Goal: Task Accomplishment & Management: Manage account settings

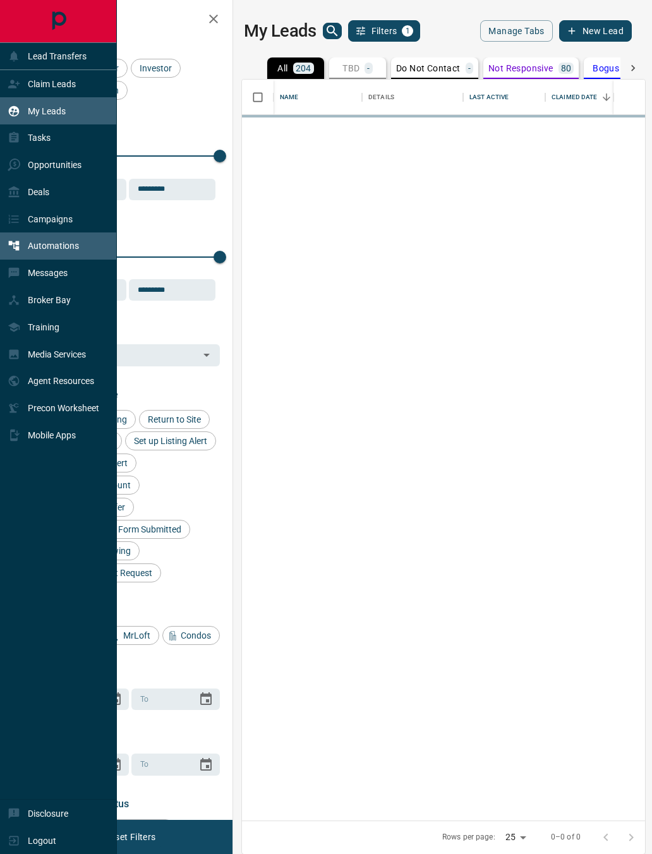
scroll to position [741, 403]
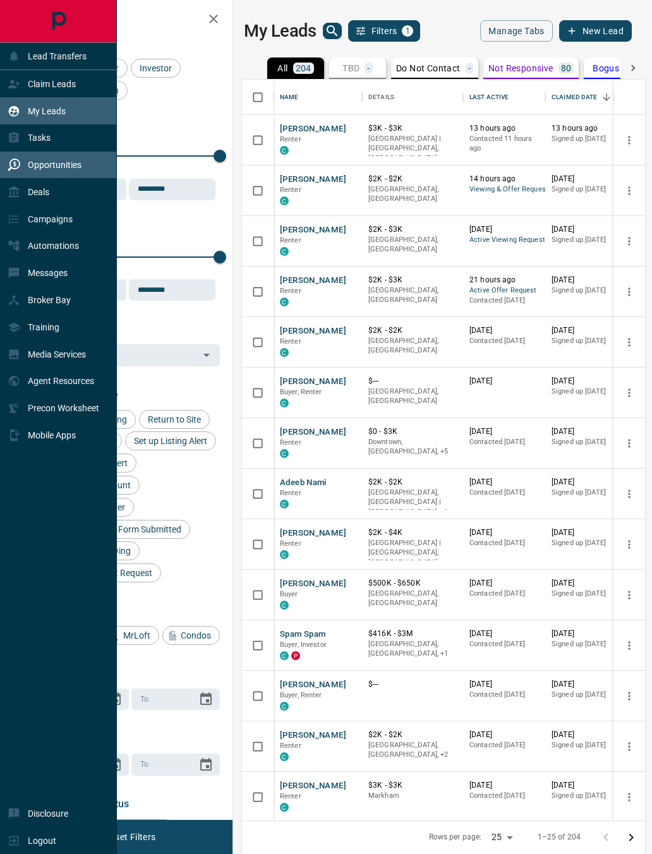
click at [28, 170] on p "Opportunities" at bounding box center [55, 165] width 54 height 10
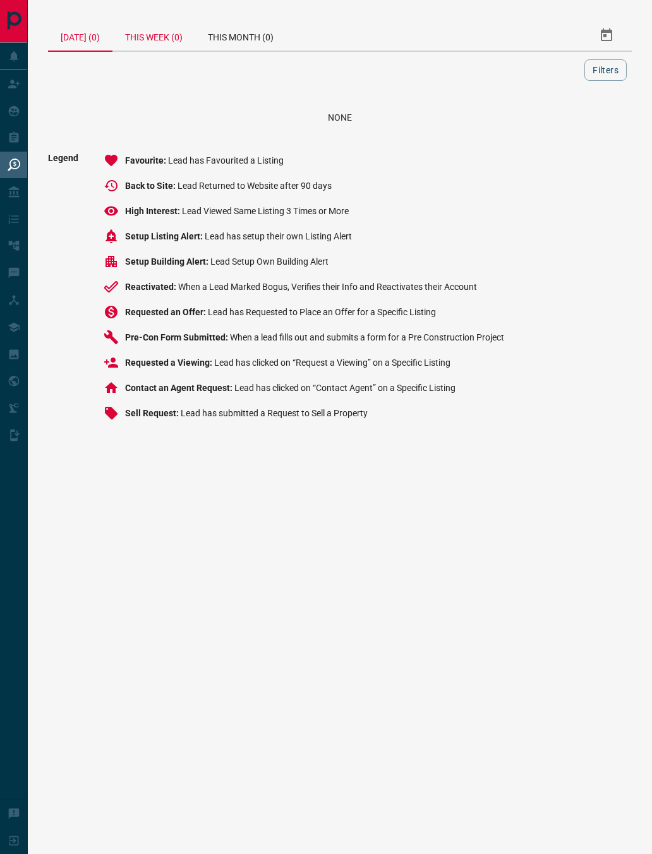
click at [164, 40] on div "This Week (0)" at bounding box center [153, 35] width 83 height 30
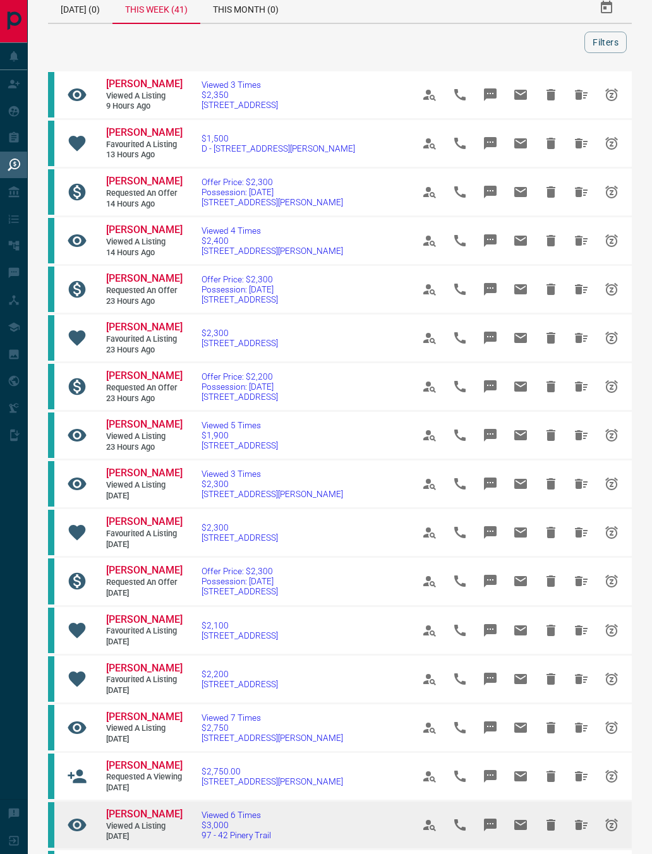
scroll to position [1, 0]
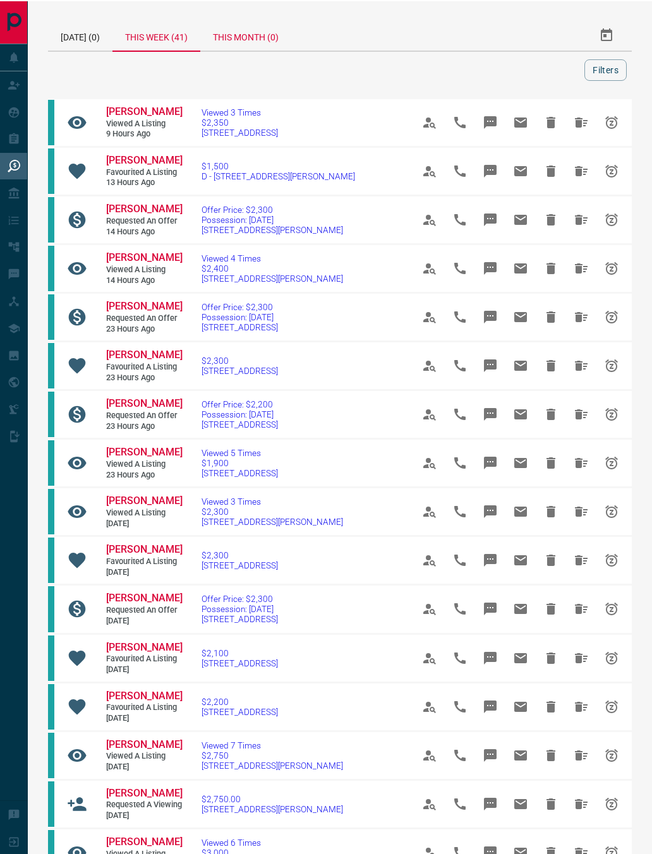
click at [237, 38] on div "This Month (0)" at bounding box center [245, 34] width 91 height 30
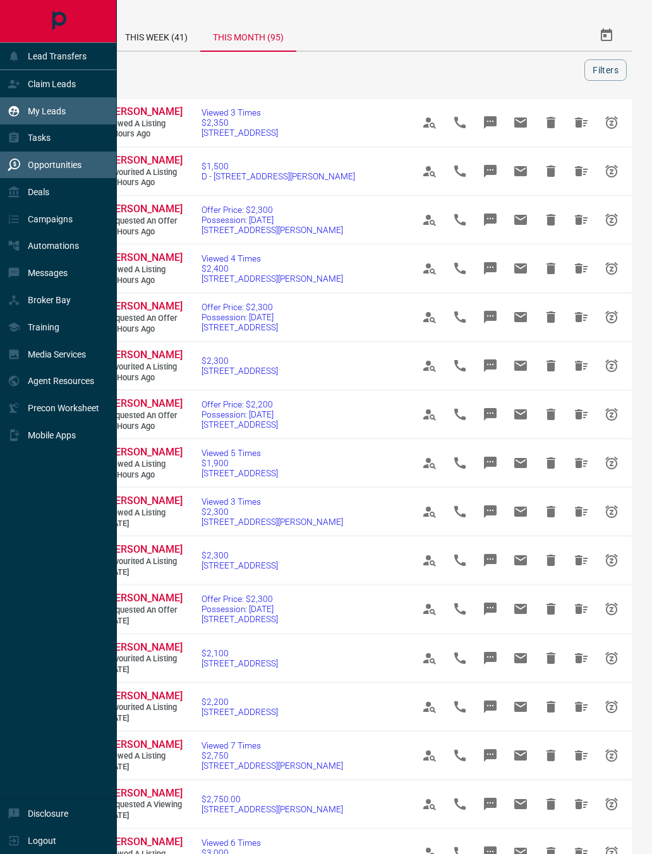
click at [8, 105] on div "My Leads" at bounding box center [37, 110] width 58 height 21
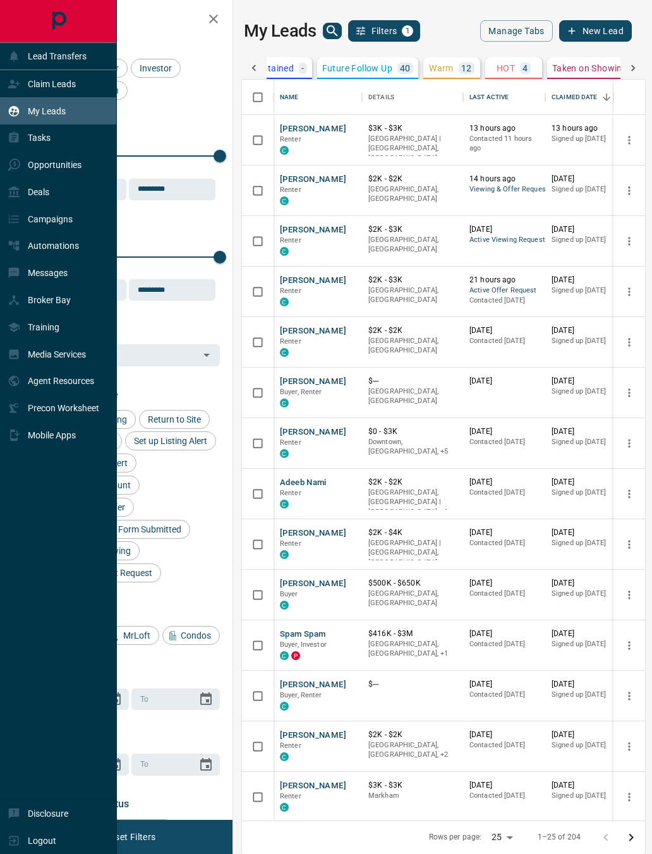
scroll to position [0, 525]
click at [505, 71] on p "HOT" at bounding box center [504, 68] width 18 height 9
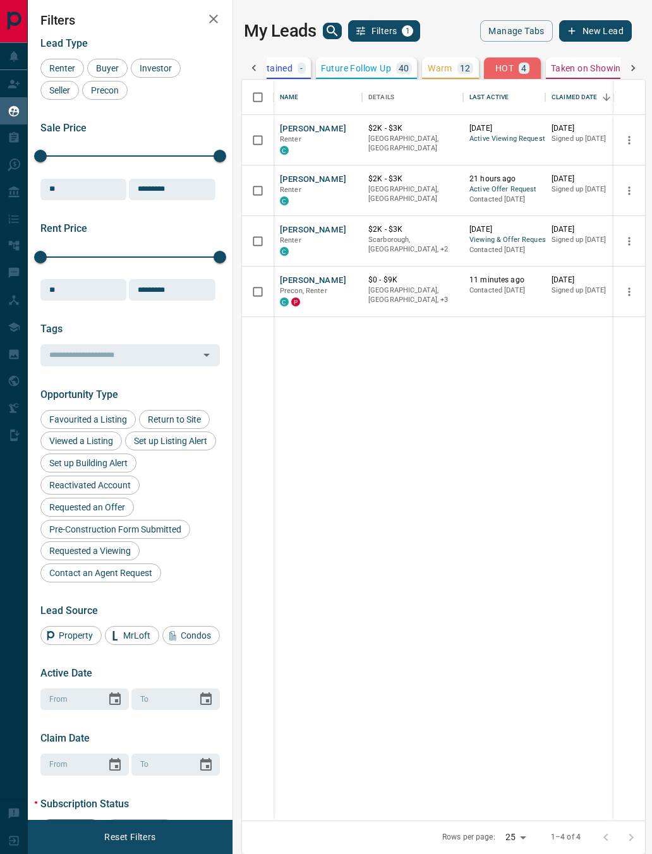
click at [453, 74] on button "Warm 12" at bounding box center [450, 67] width 57 height 21
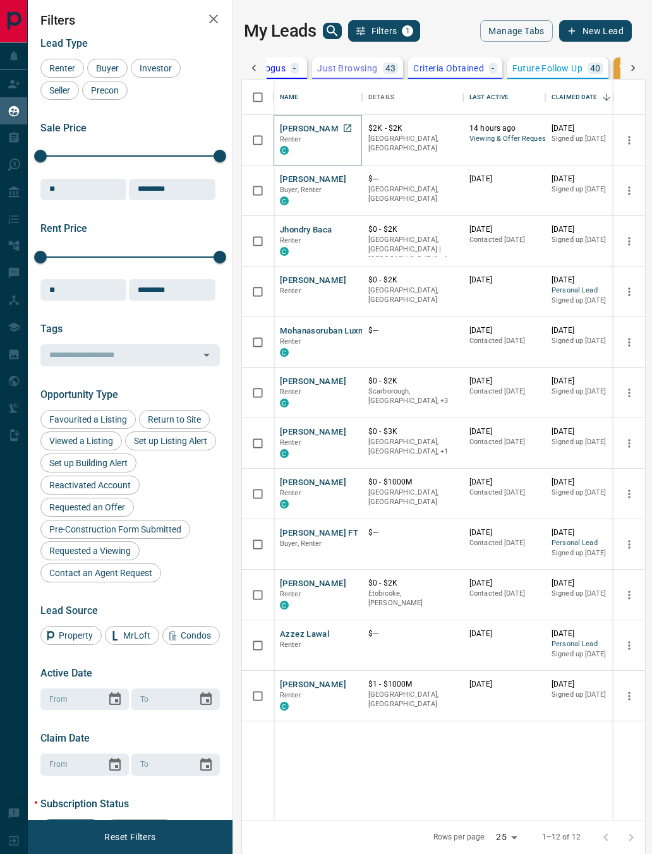
click at [313, 131] on button "[PERSON_NAME]" at bounding box center [313, 129] width 66 height 12
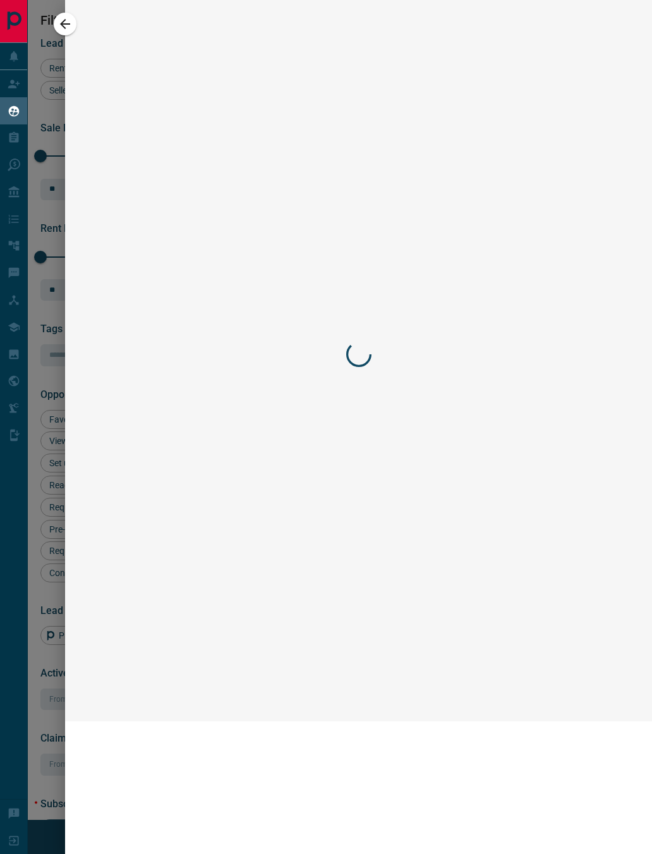
scroll to position [0, 336]
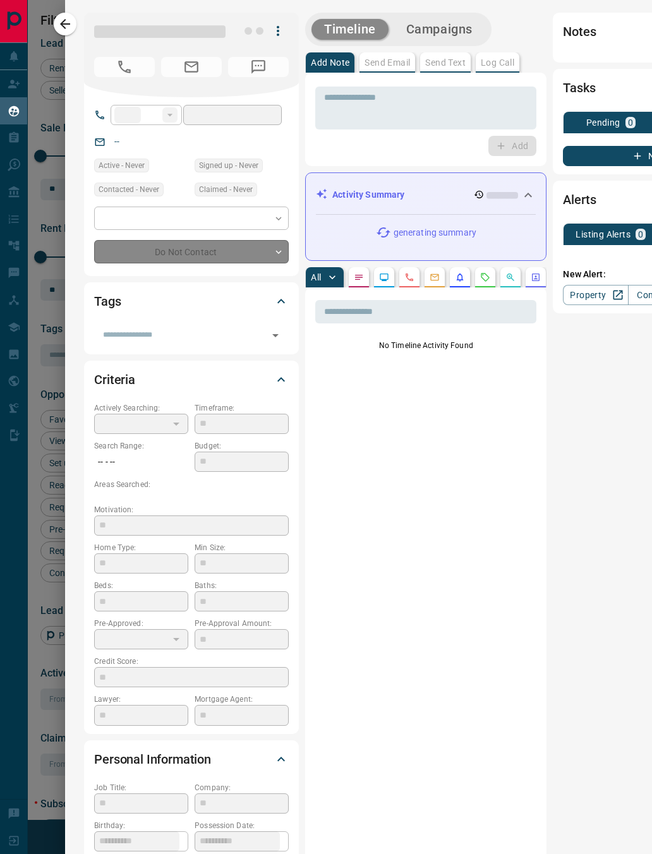
type input "**"
type input "**********"
type input "*"
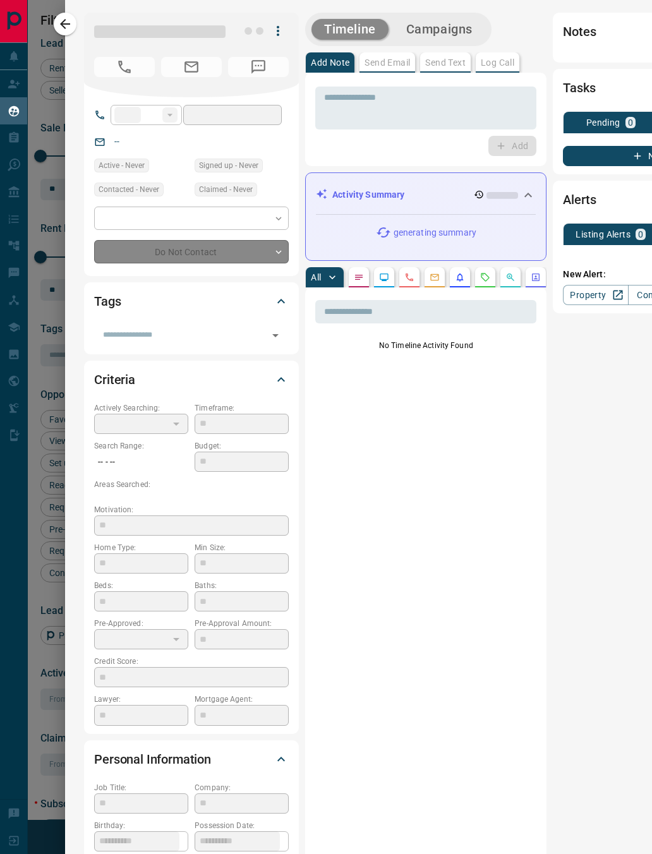
type input "**********"
type input "*******"
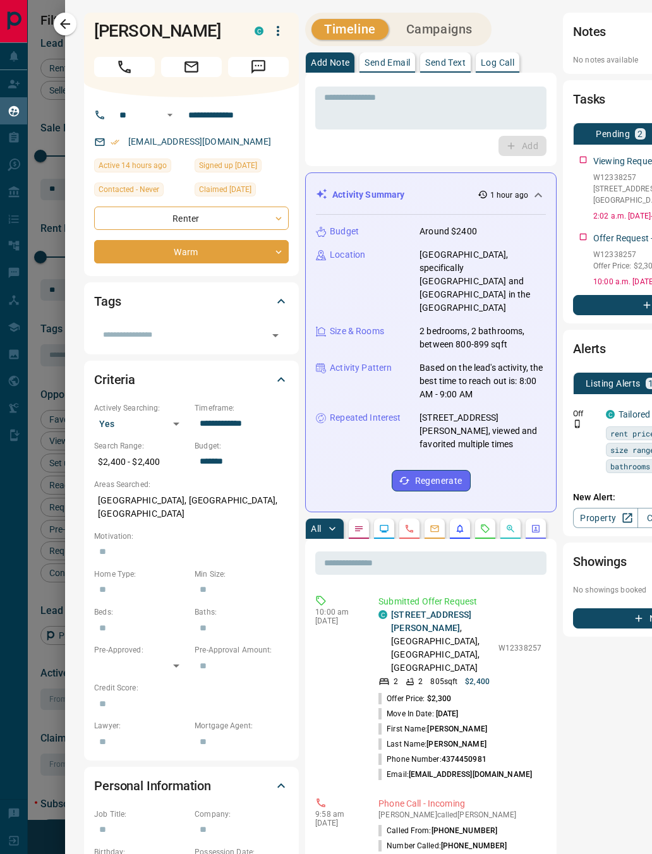
click at [194, 291] on div "Tags" at bounding box center [183, 301] width 179 height 20
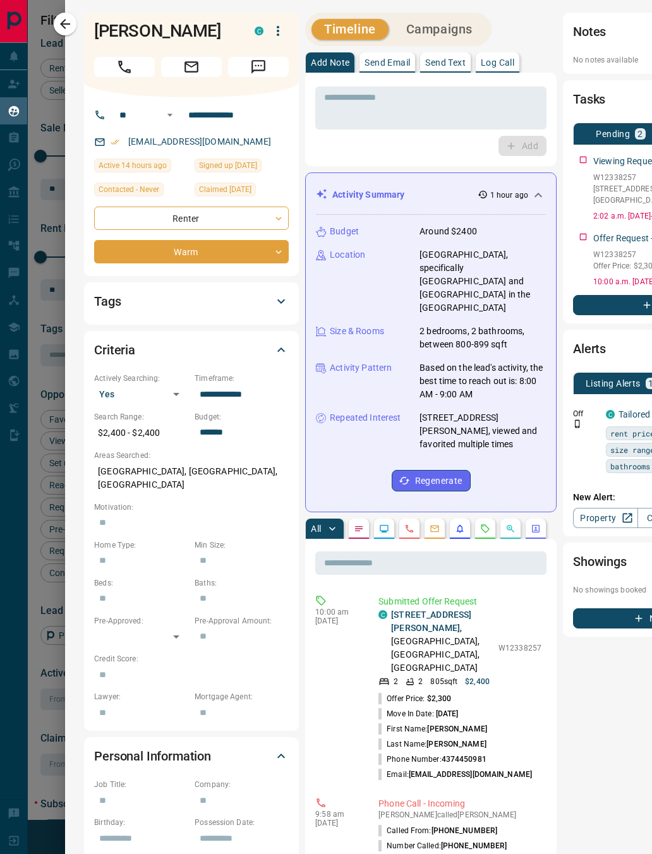
click at [254, 340] on div "Criteria" at bounding box center [183, 350] width 179 height 20
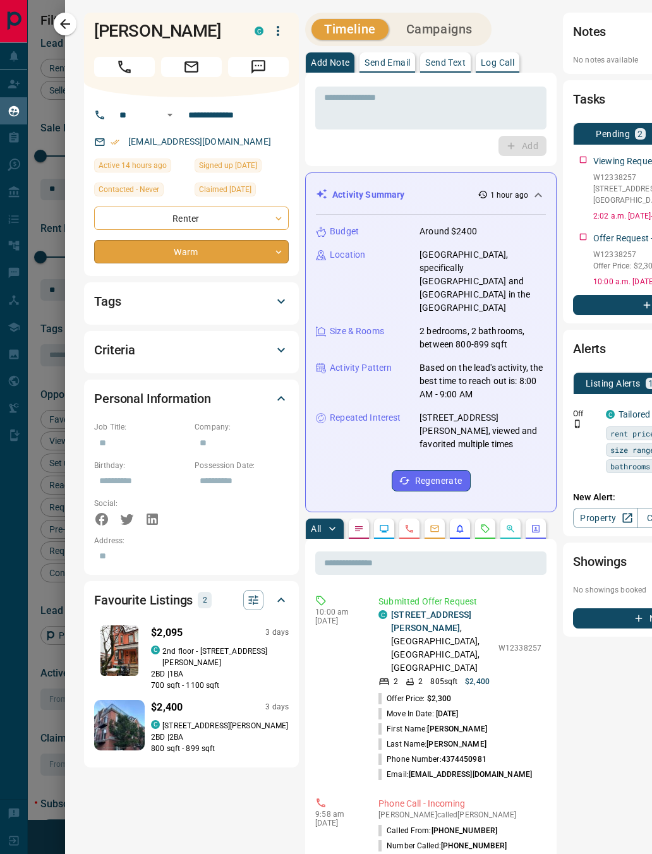
click at [207, 252] on body "Lead Transfers Claim Leads My Leads Tasks Opportunities Deals Campaigns Automat…" at bounding box center [326, 427] width 652 height 854
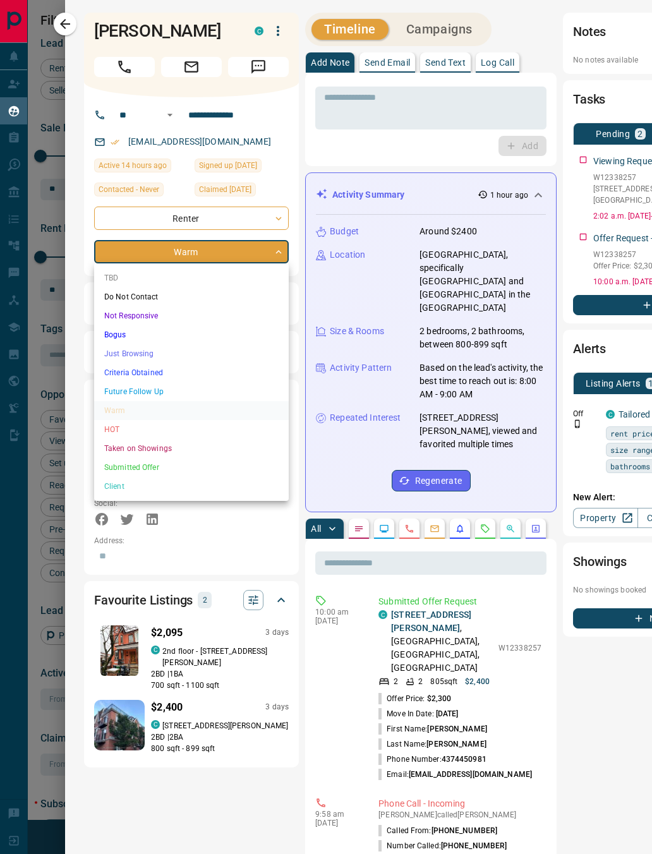
click at [126, 430] on li "HOT" at bounding box center [191, 429] width 195 height 19
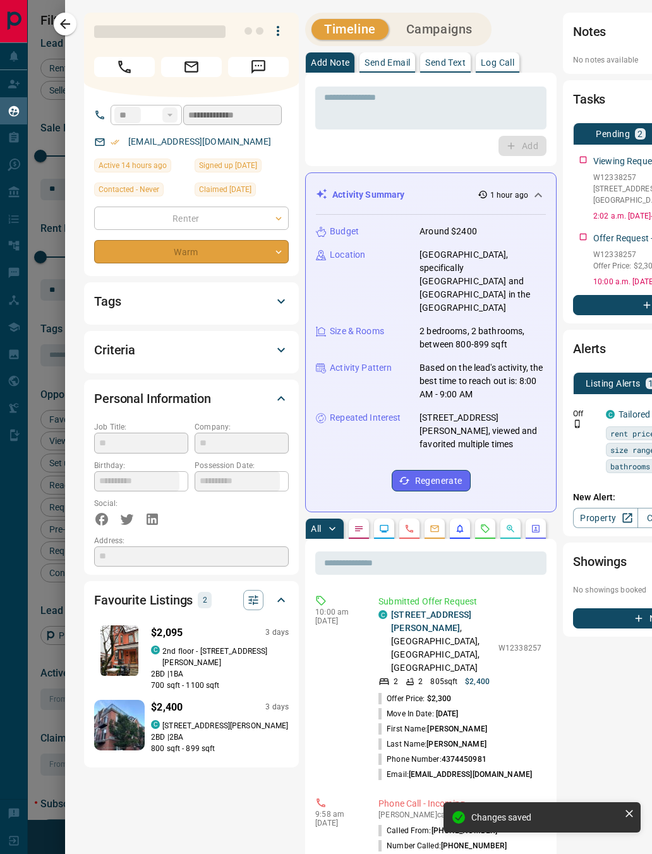
type input "*"
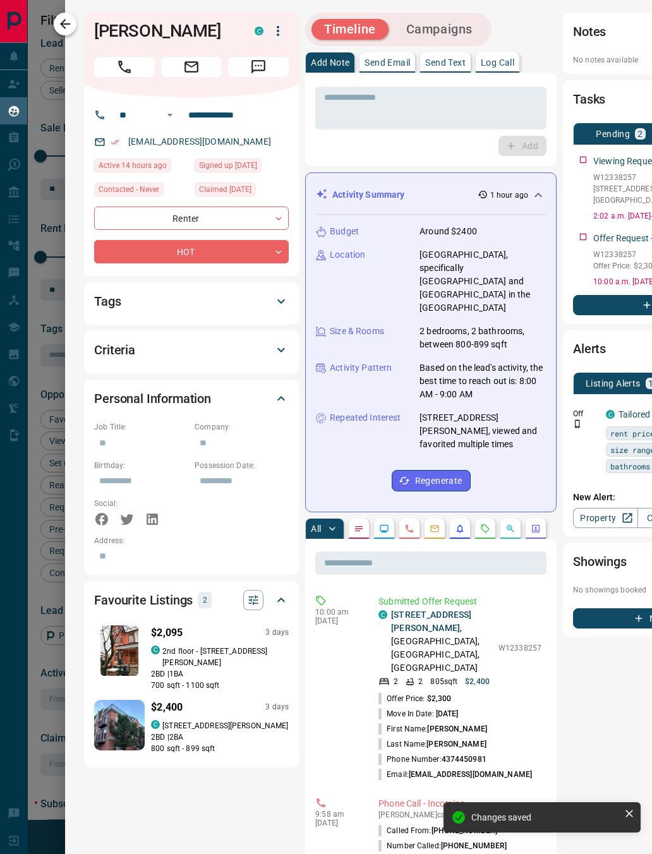
click at [68, 23] on icon "button" at bounding box center [65, 24] width 10 height 10
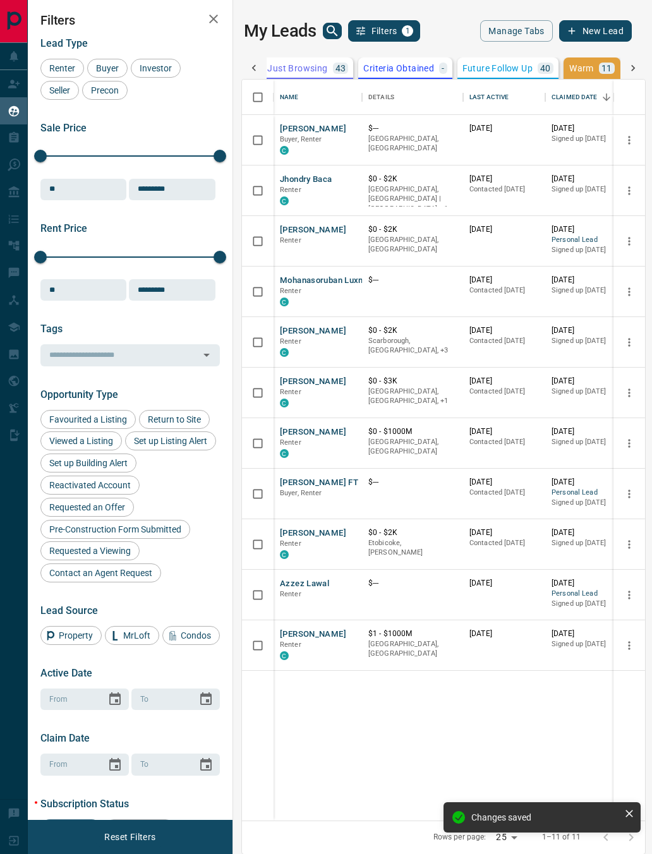
scroll to position [0, 384]
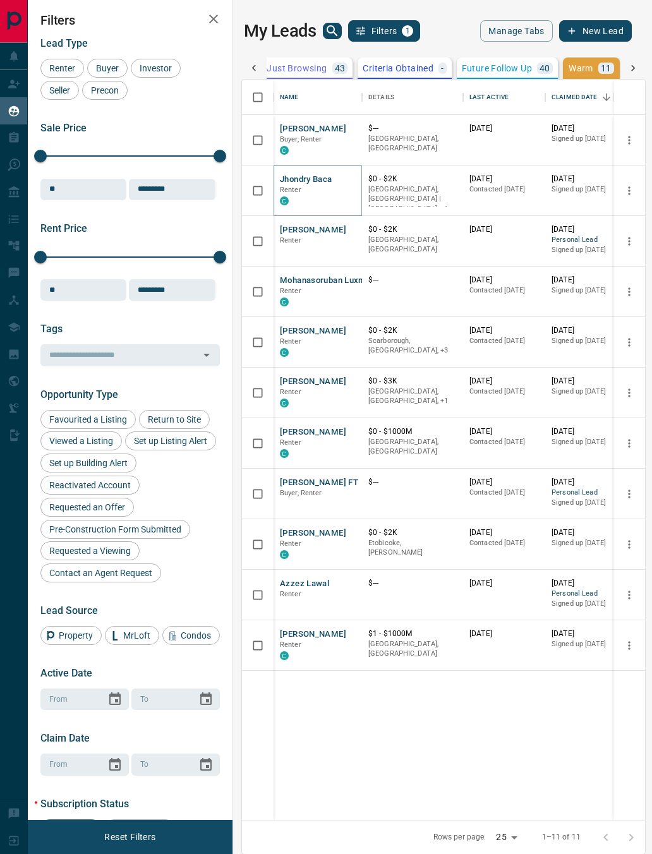
click at [298, 174] on button "Jhondry Baca" at bounding box center [306, 180] width 52 height 12
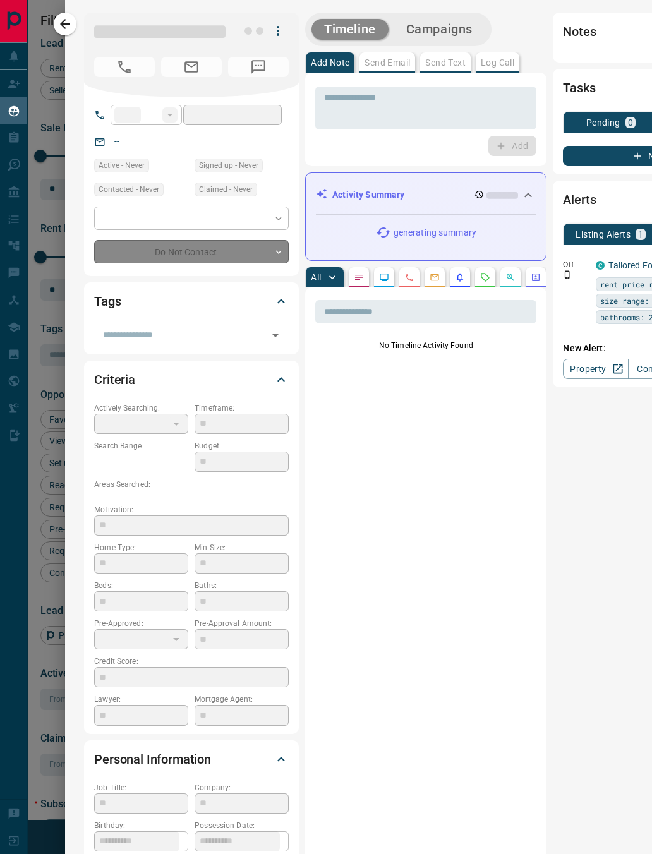
type input "**"
type input "**********"
type input "*"
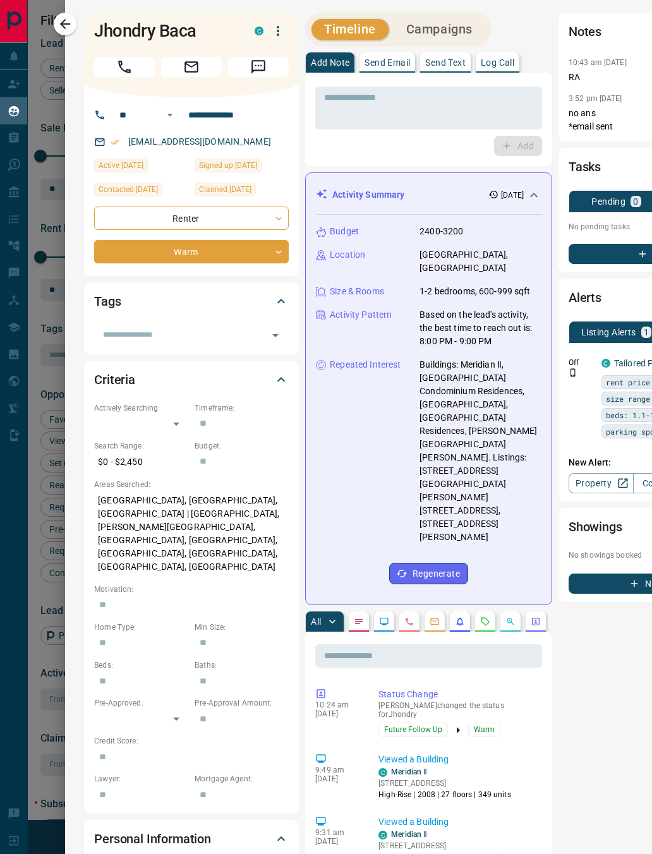
click at [484, 617] on icon "Requests" at bounding box center [485, 622] width 10 height 10
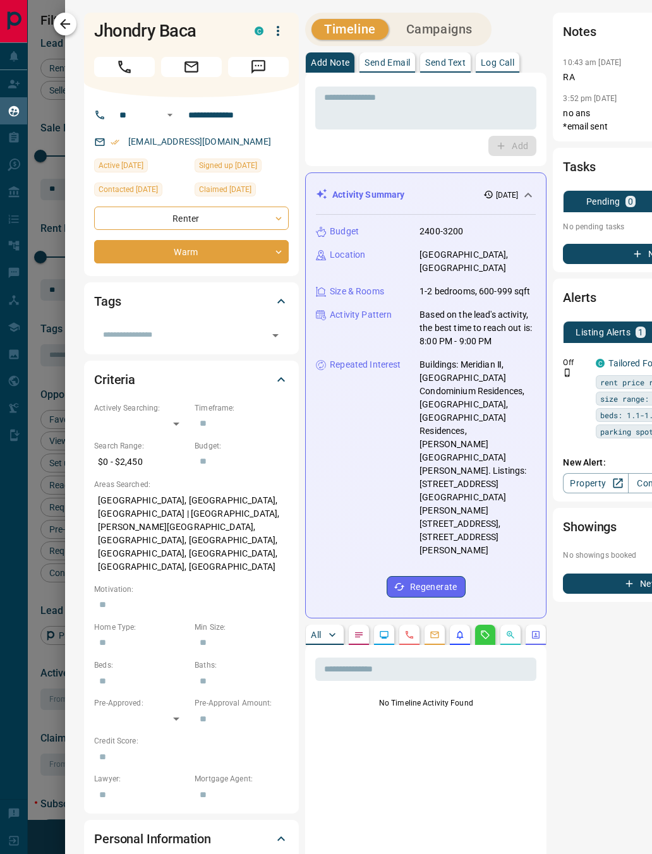
click at [68, 24] on icon "button" at bounding box center [65, 24] width 10 height 10
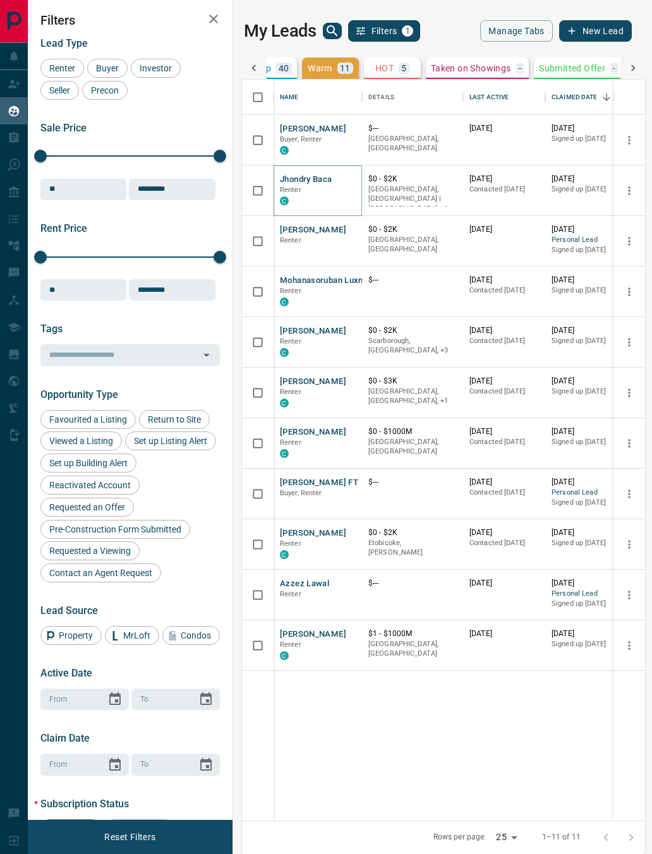
scroll to position [0, 661]
click at [385, 68] on div "5" at bounding box center [388, 68] width 10 height 11
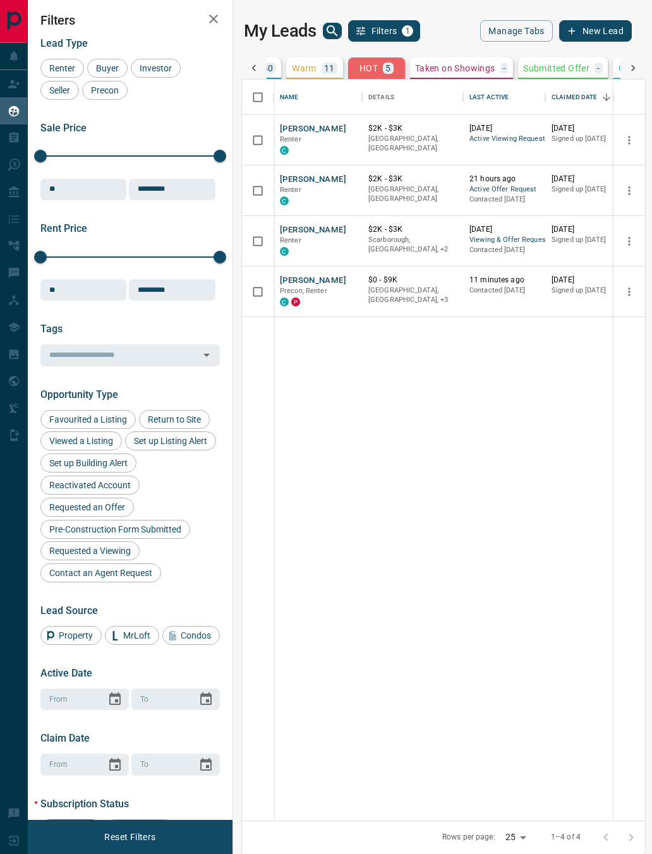
click at [296, 61] on button "Warm 11" at bounding box center [314, 67] width 57 height 21
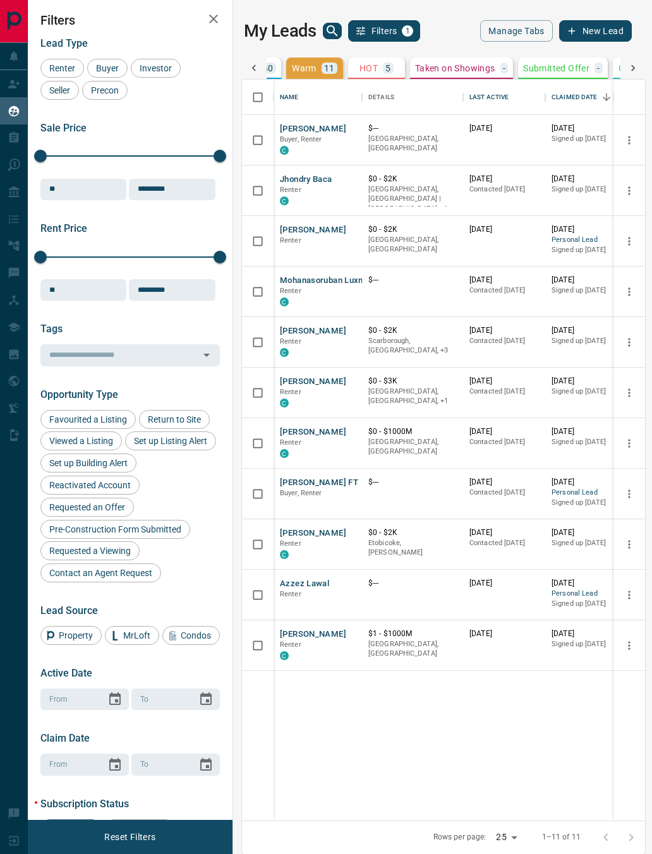
click at [354, 57] on button "HOT 5" at bounding box center [376, 67] width 57 height 21
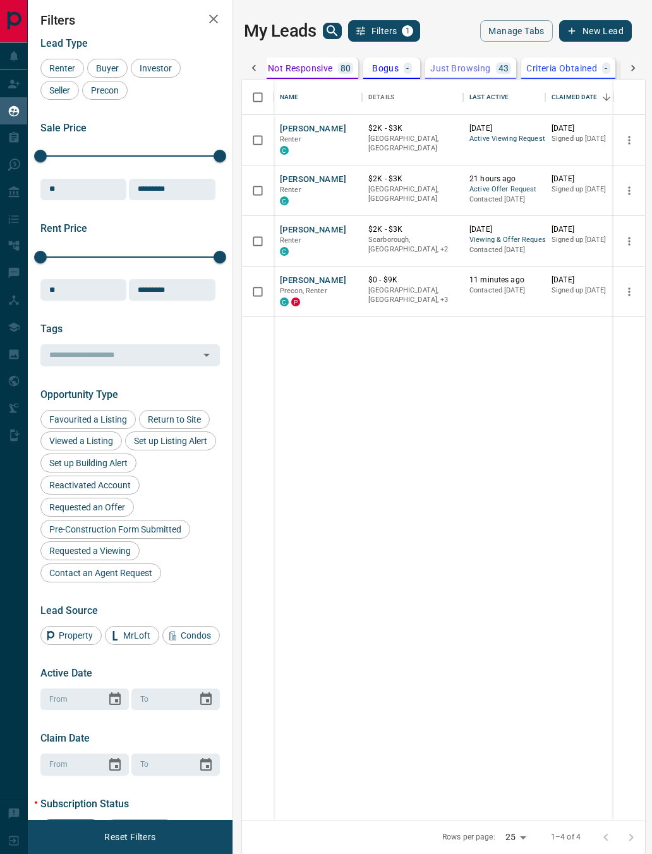
scroll to position [0, 205]
click at [325, 64] on p "Not Responsive" at bounding box center [316, 68] width 65 height 9
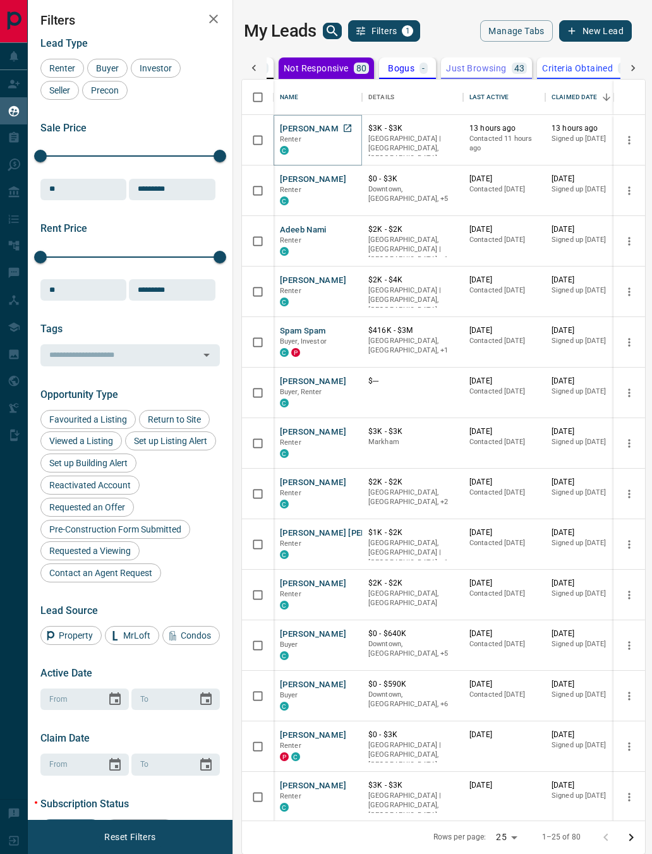
click at [301, 131] on button "[PERSON_NAME]" at bounding box center [313, 129] width 66 height 12
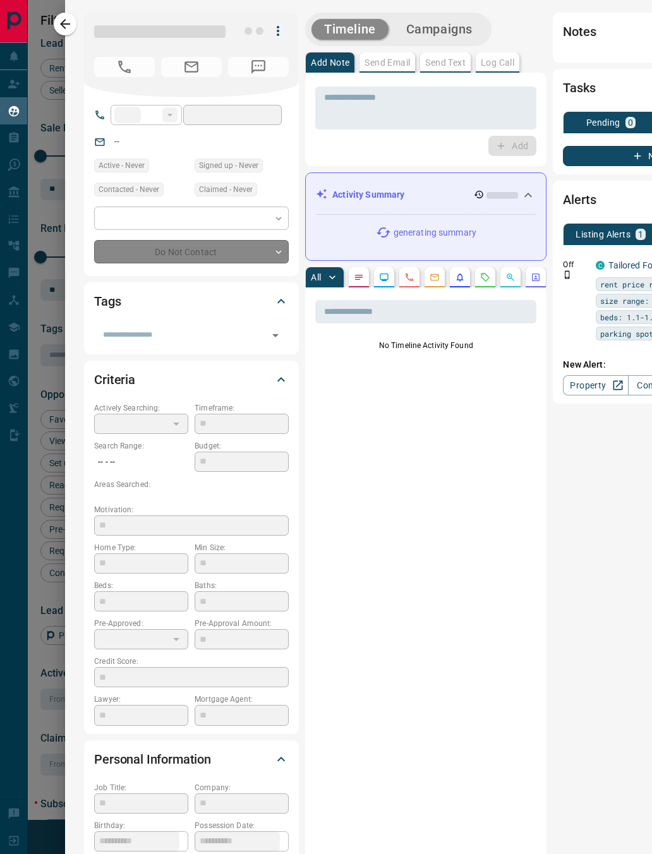
type input "**"
type input "**********"
type input "*"
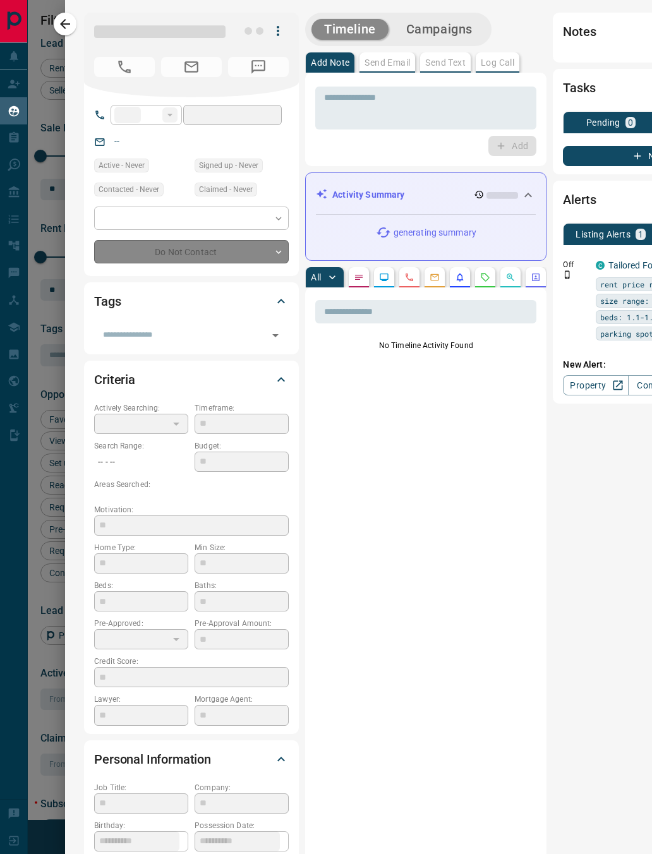
type input "**********"
type input "*******"
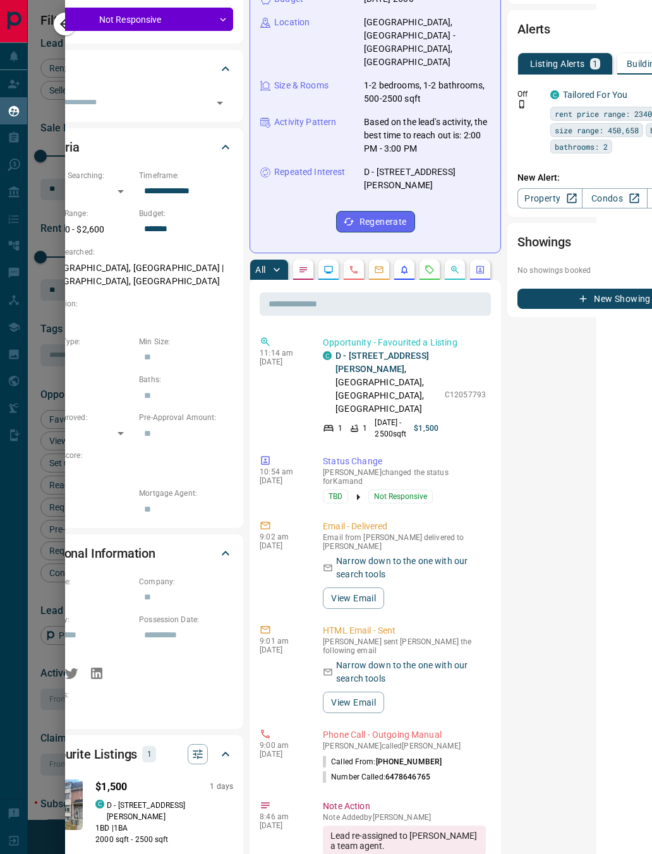
scroll to position [231, 56]
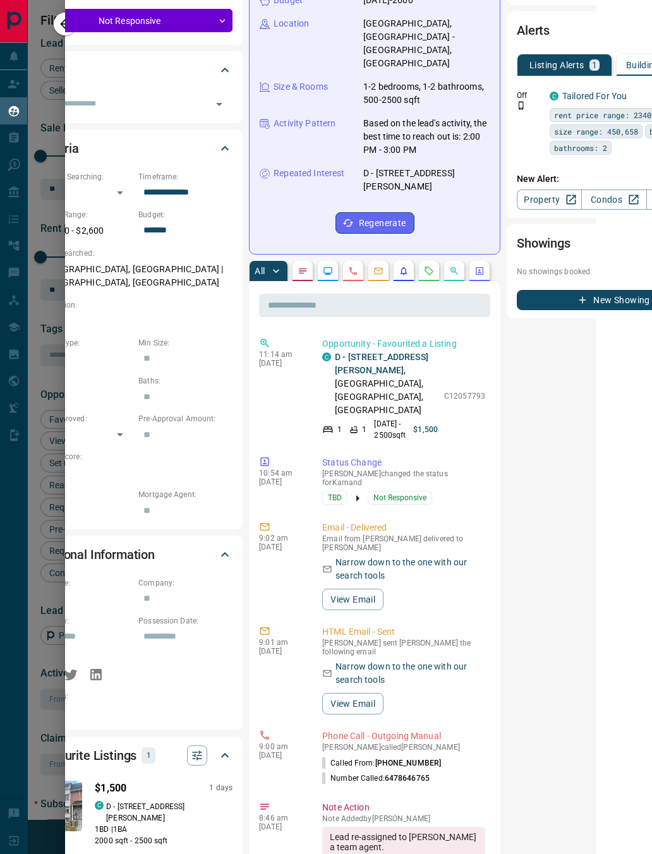
click at [428, 261] on button "button" at bounding box center [429, 271] width 20 height 20
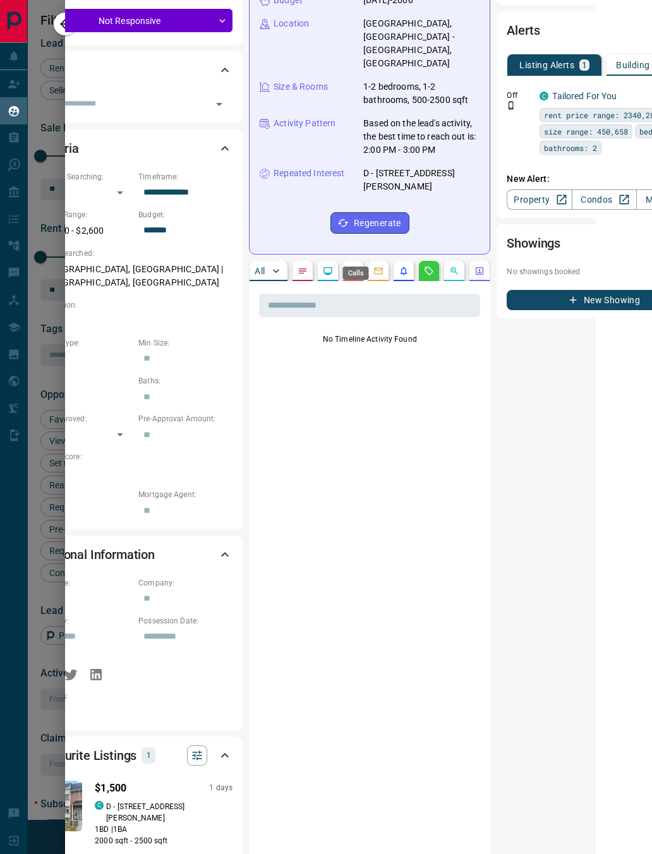
scroll to position [229, 54]
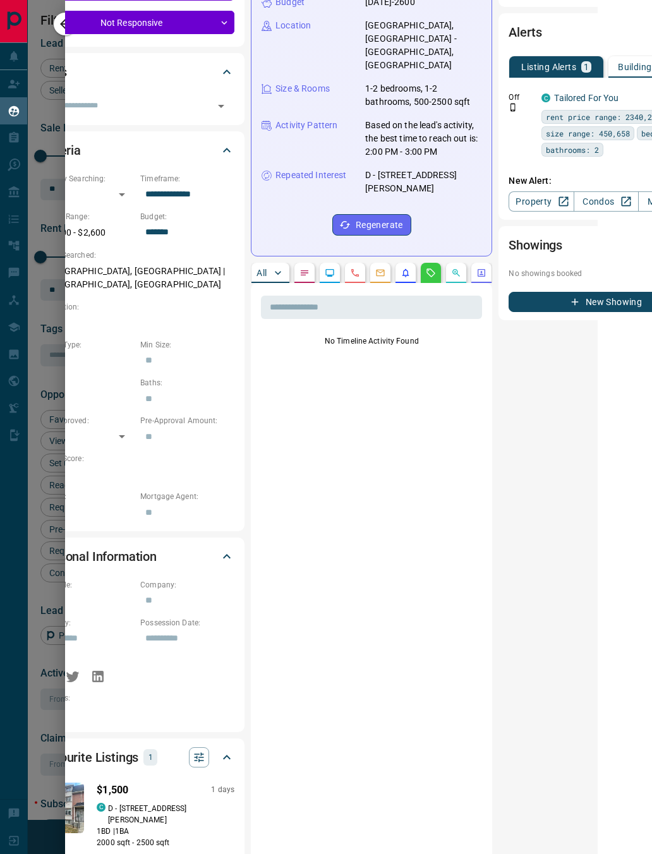
click at [349, 263] on button "button" at bounding box center [355, 273] width 20 height 20
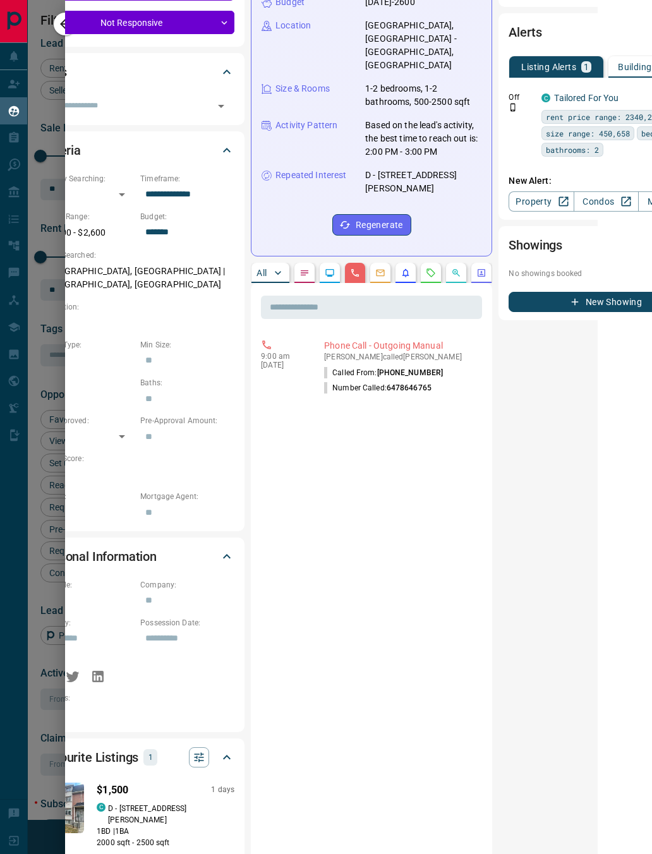
click at [299, 263] on button "button" at bounding box center [304, 273] width 20 height 20
click at [257, 269] on p "All" at bounding box center [262, 273] width 10 height 9
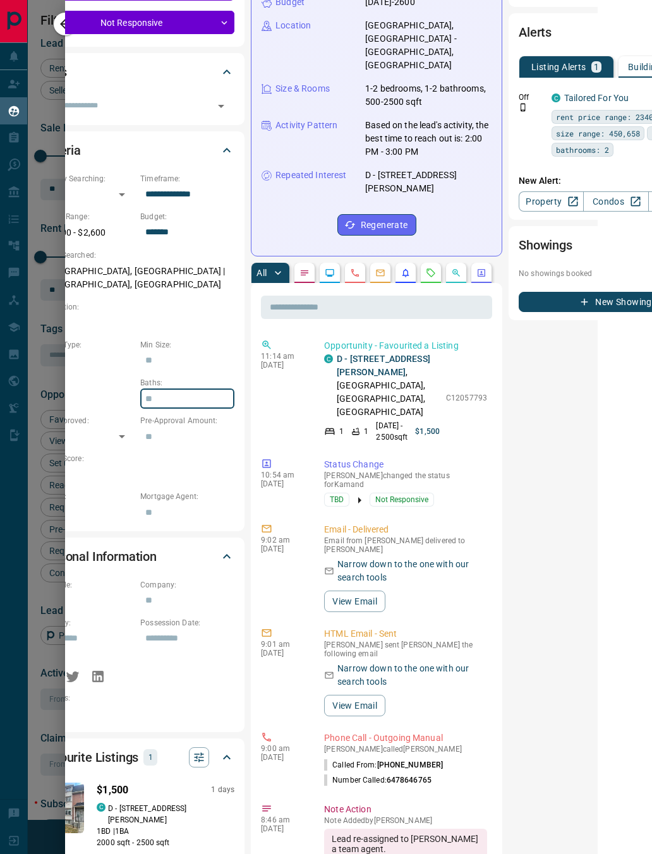
type input "*"
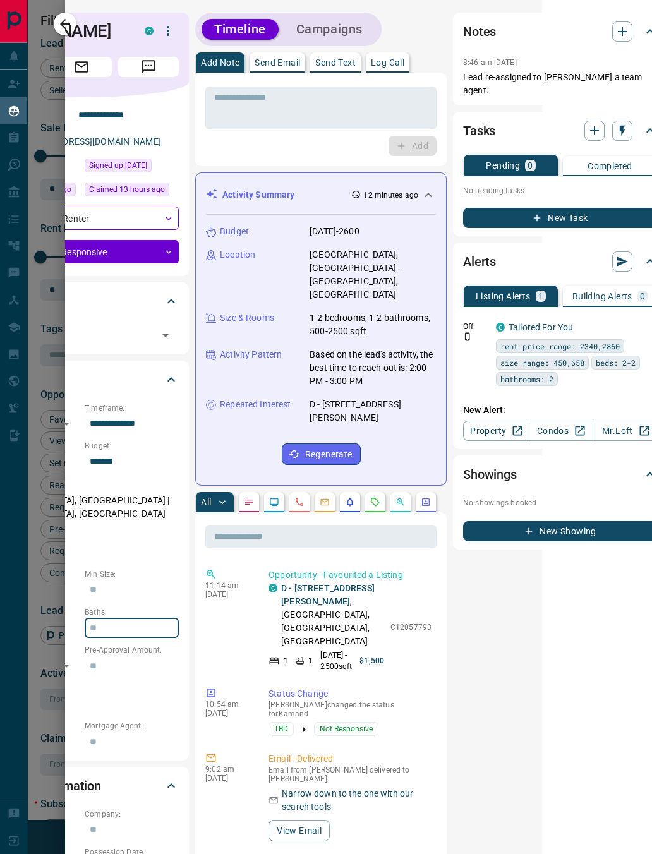
scroll to position [0, 109]
click at [68, 20] on icon "button" at bounding box center [64, 23] width 15 height 15
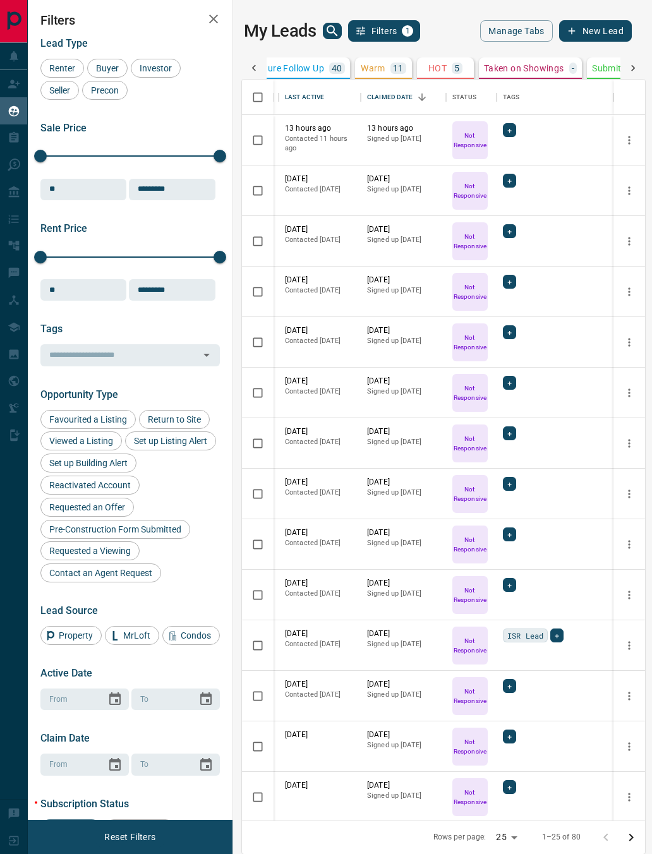
scroll to position [0, 611]
click at [363, 64] on p "Warm" at bounding box center [354, 68] width 25 height 9
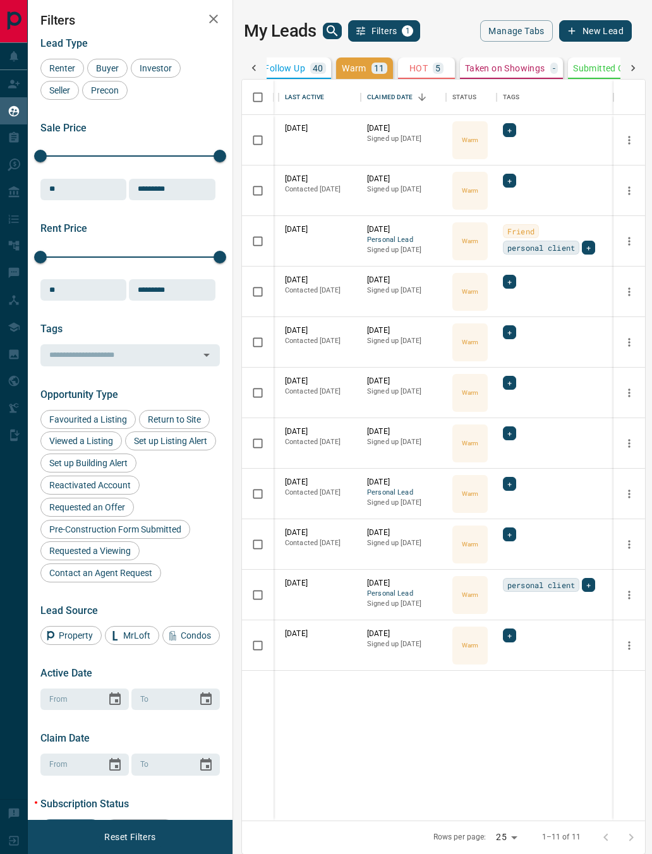
click at [412, 64] on p "HOT" at bounding box center [418, 68] width 18 height 9
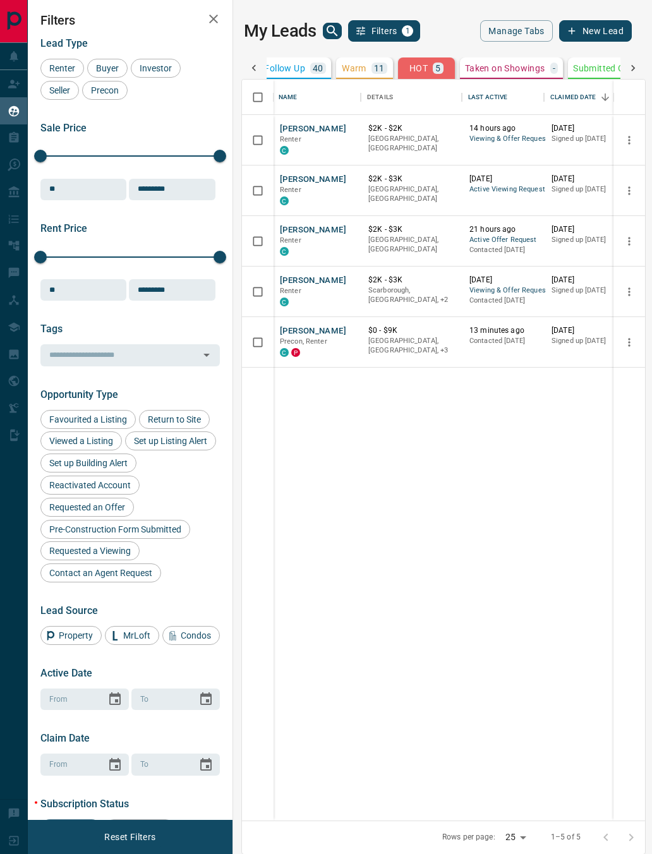
scroll to position [0, 0]
click at [303, 327] on button "[PERSON_NAME]" at bounding box center [313, 331] width 66 height 12
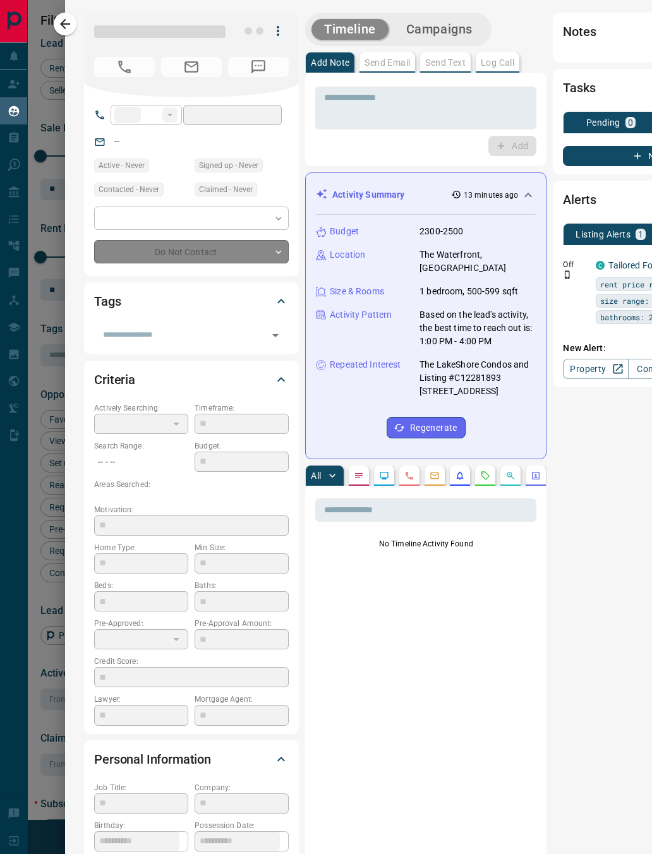
type input "**"
type input "**********"
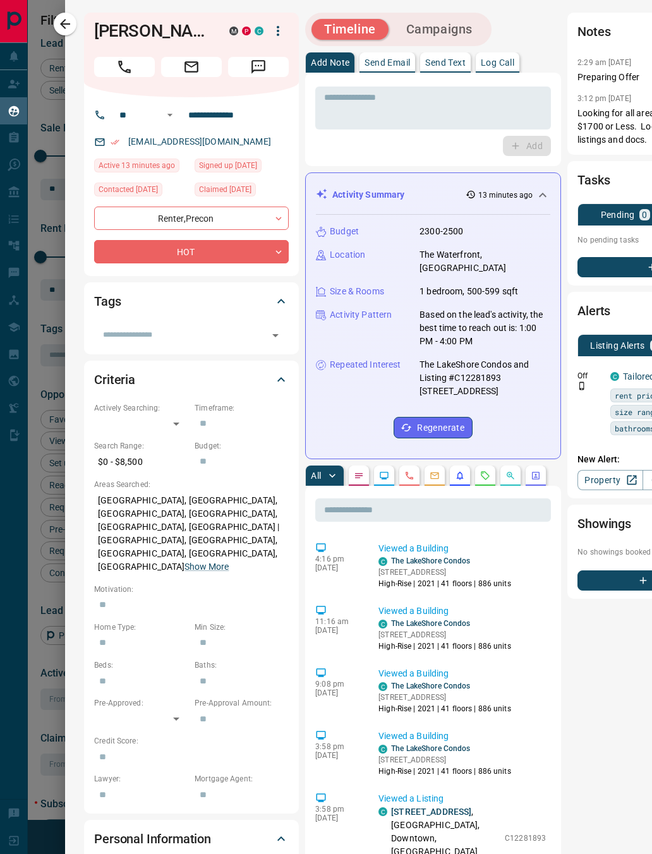
click at [274, 365] on div "Criteria" at bounding box center [191, 380] width 195 height 30
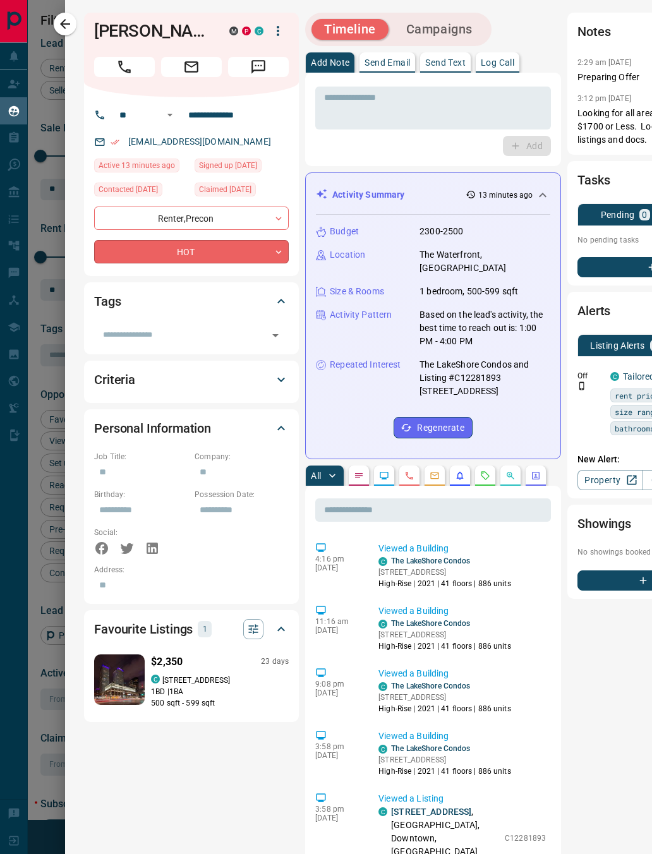
click at [244, 275] on body "Lead Transfers Claim Leads My Leads Tasks Opportunities Deals Campaigns Automat…" at bounding box center [326, 427] width 652 height 854
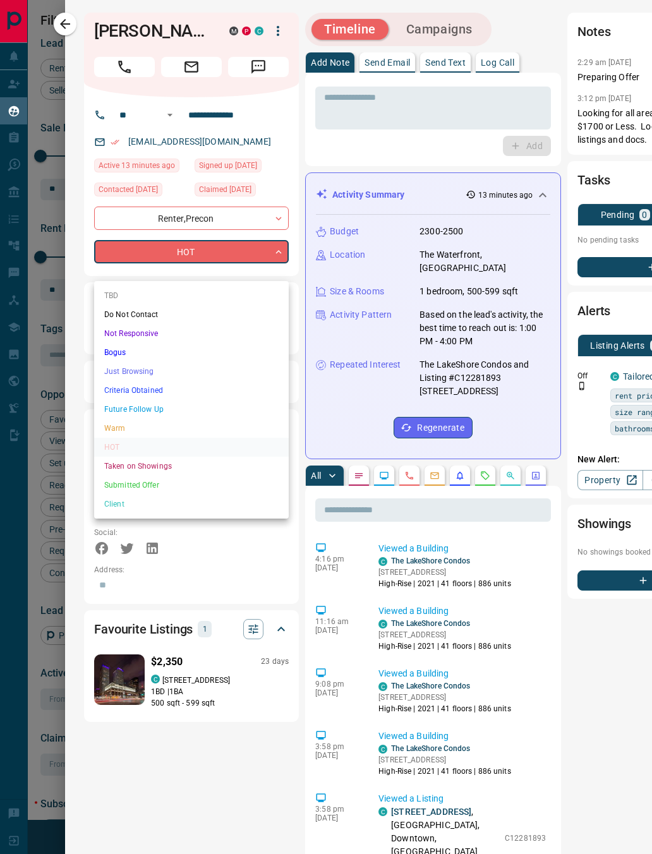
click at [135, 427] on li "Warm" at bounding box center [191, 428] width 195 height 19
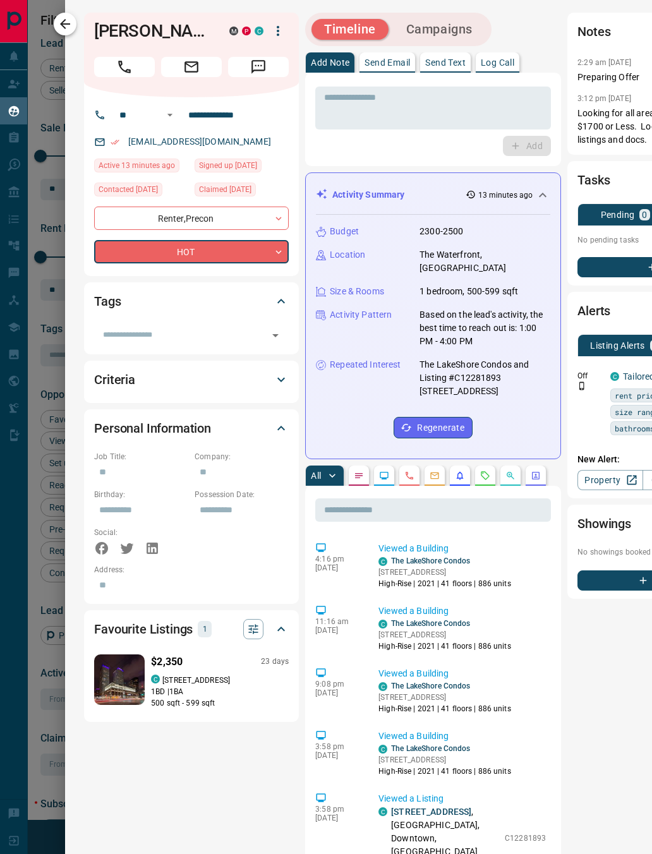
click at [68, 17] on icon "button" at bounding box center [64, 23] width 15 height 15
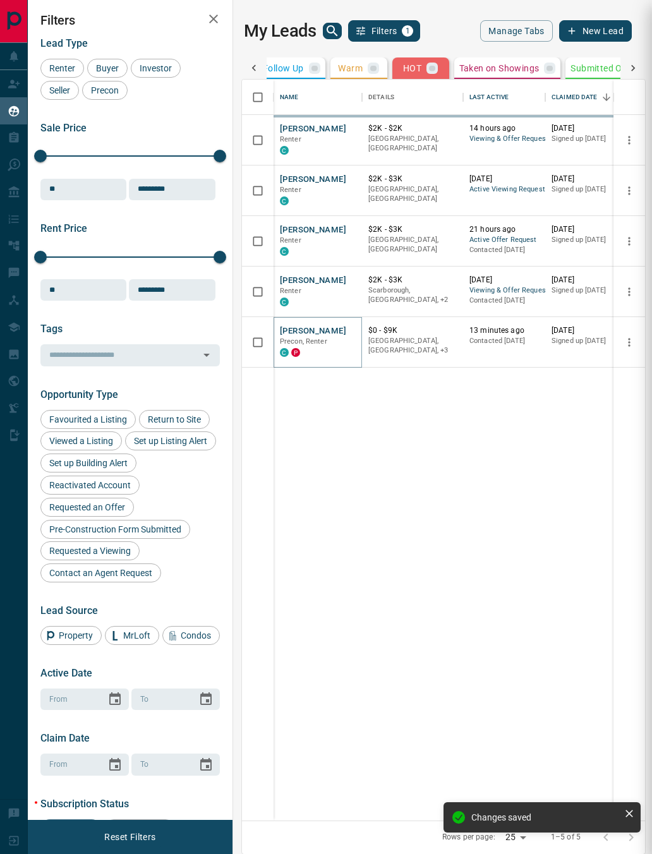
type input "*"
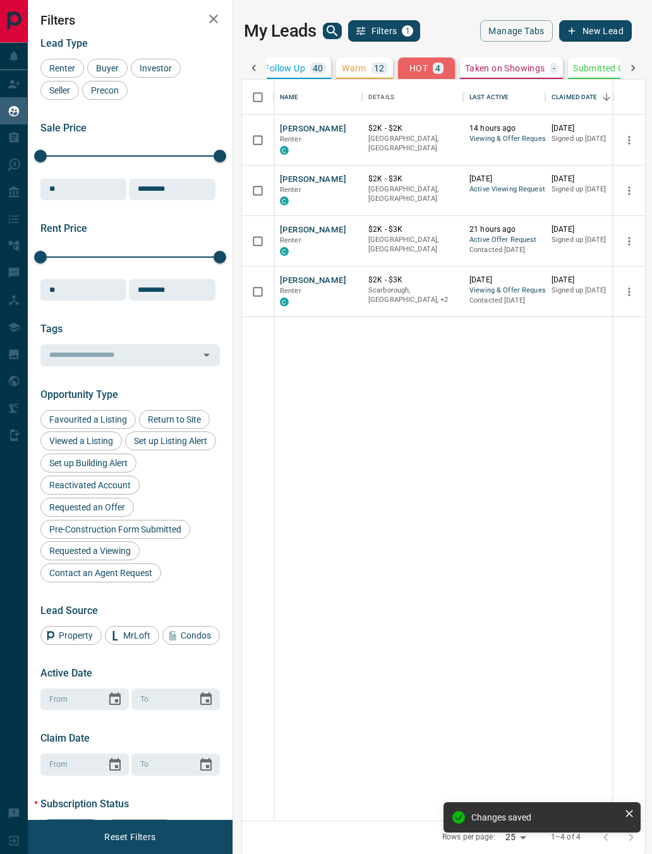
click at [356, 73] on p "Warm" at bounding box center [354, 68] width 25 height 9
